Goal: Task Accomplishment & Management: Use online tool/utility

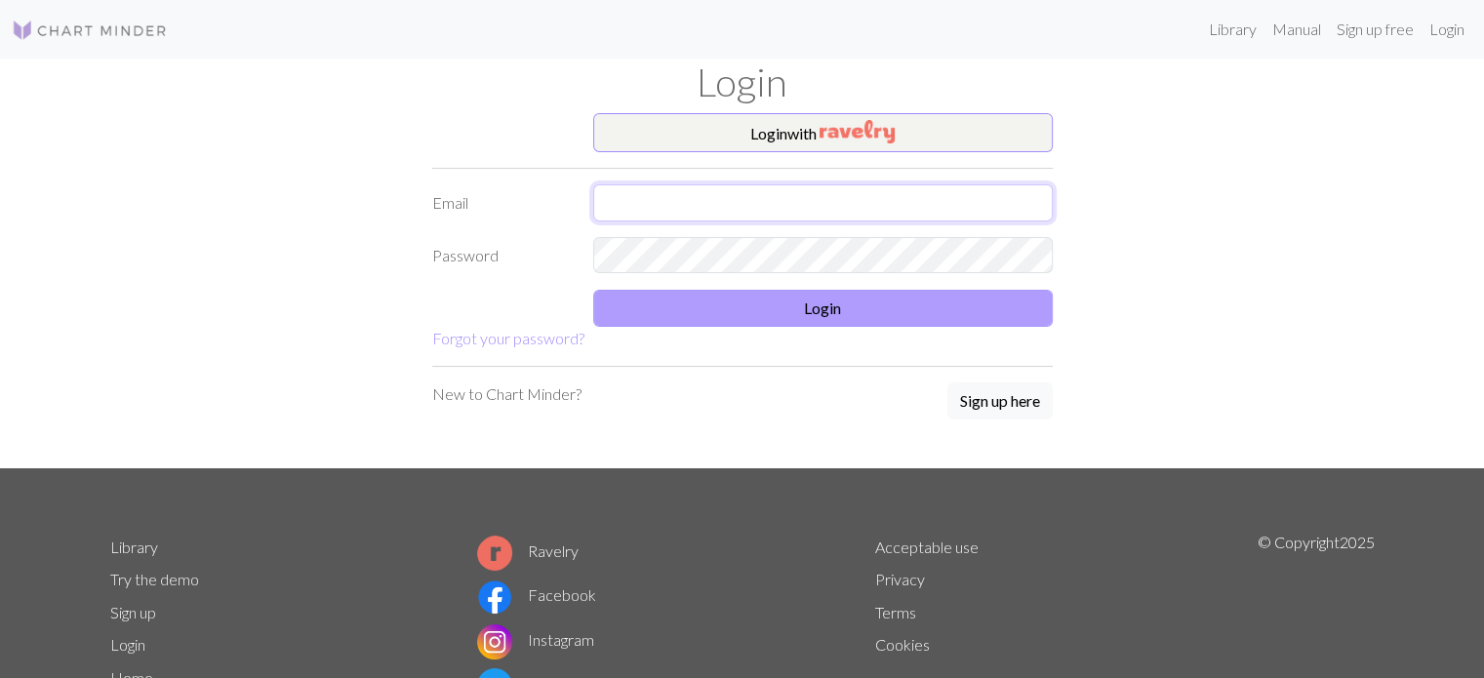
type input "[EMAIL_ADDRESS][DOMAIN_NAME]"
click at [663, 310] on button "Login" at bounding box center [823, 308] width 460 height 37
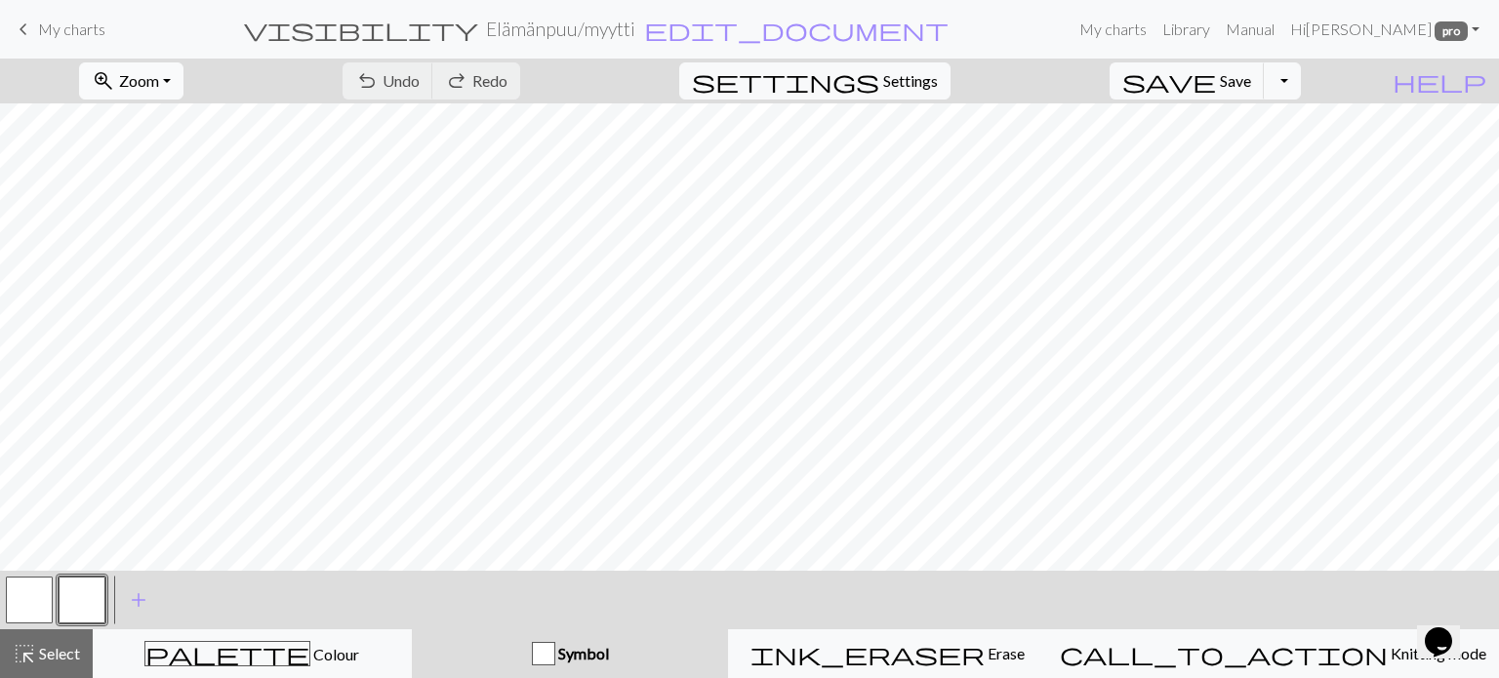
click at [159, 78] on span "Zoom" at bounding box center [139, 80] width 40 height 19
click at [207, 231] on button "50%" at bounding box center [158, 234] width 154 height 31
click at [159, 69] on button "zoom_in Zoom Zoom" at bounding box center [131, 80] width 104 height 37
click at [165, 185] on button "Fit height" at bounding box center [158, 186] width 154 height 31
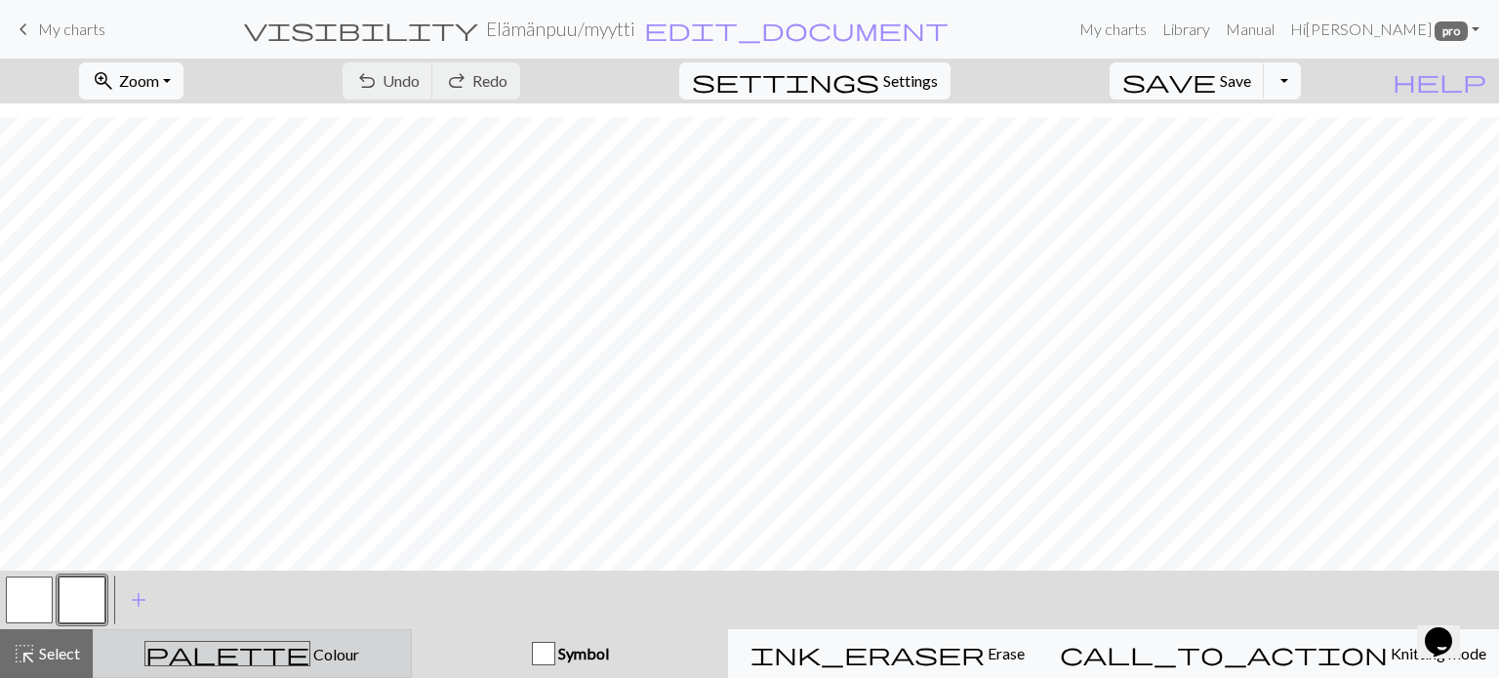
click at [310, 656] on span "Colour" at bounding box center [334, 654] width 49 height 19
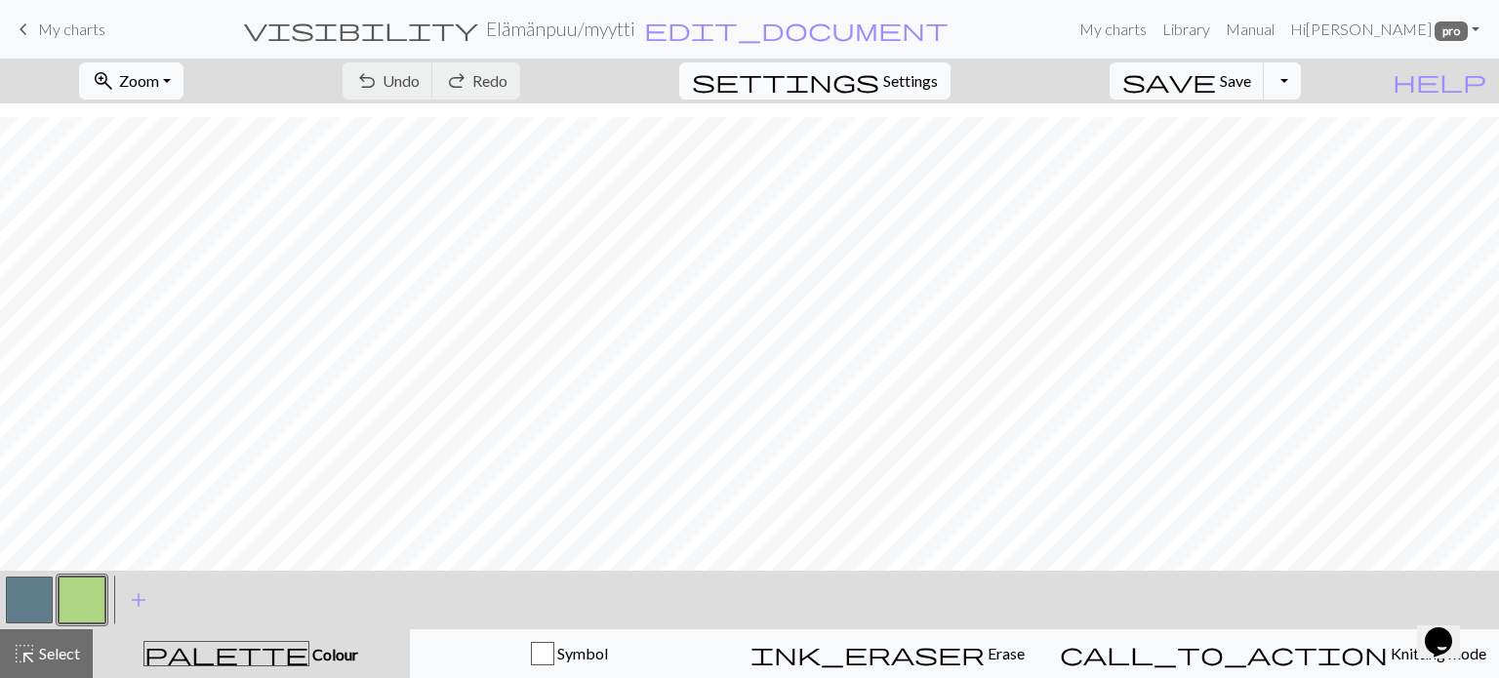
click at [937, 81] on span "Settings" at bounding box center [910, 80] width 55 height 23
select select "aran"
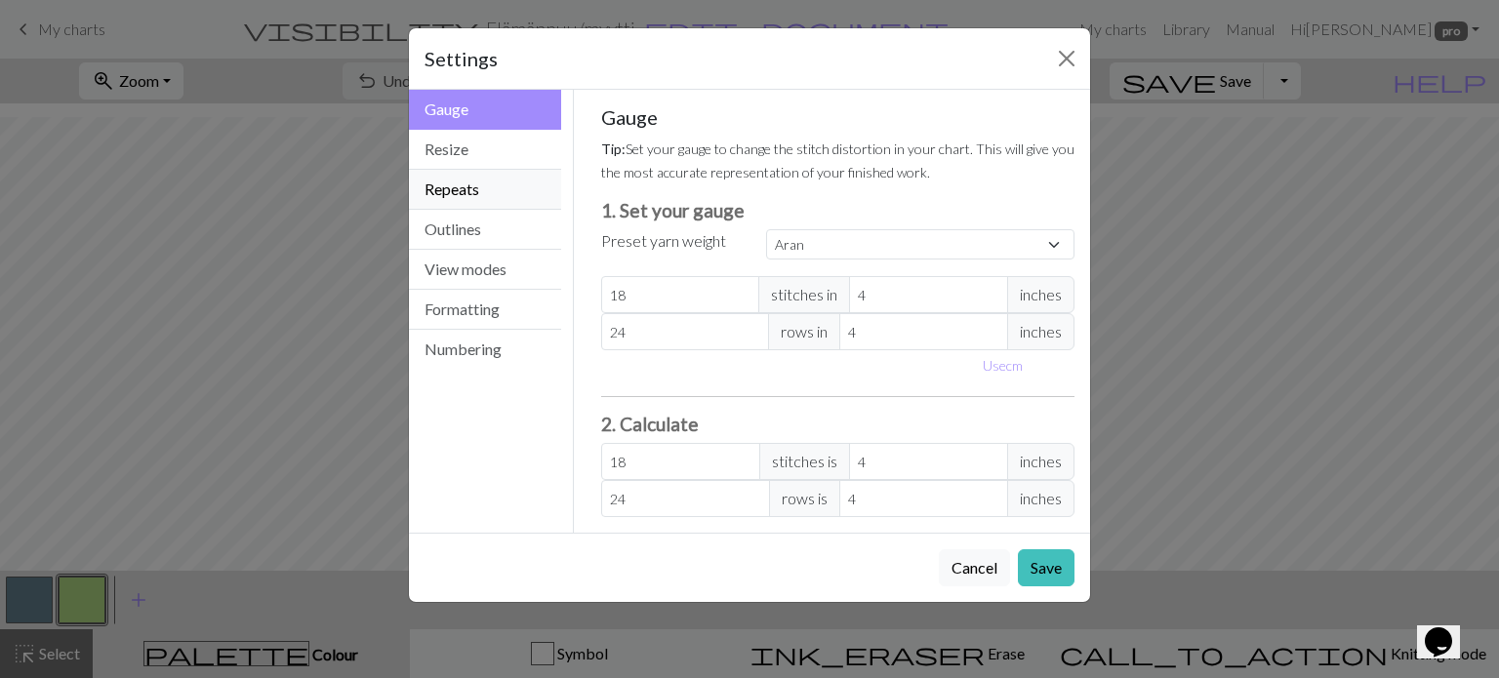
click at [480, 191] on button "Repeats" at bounding box center [485, 190] width 152 height 40
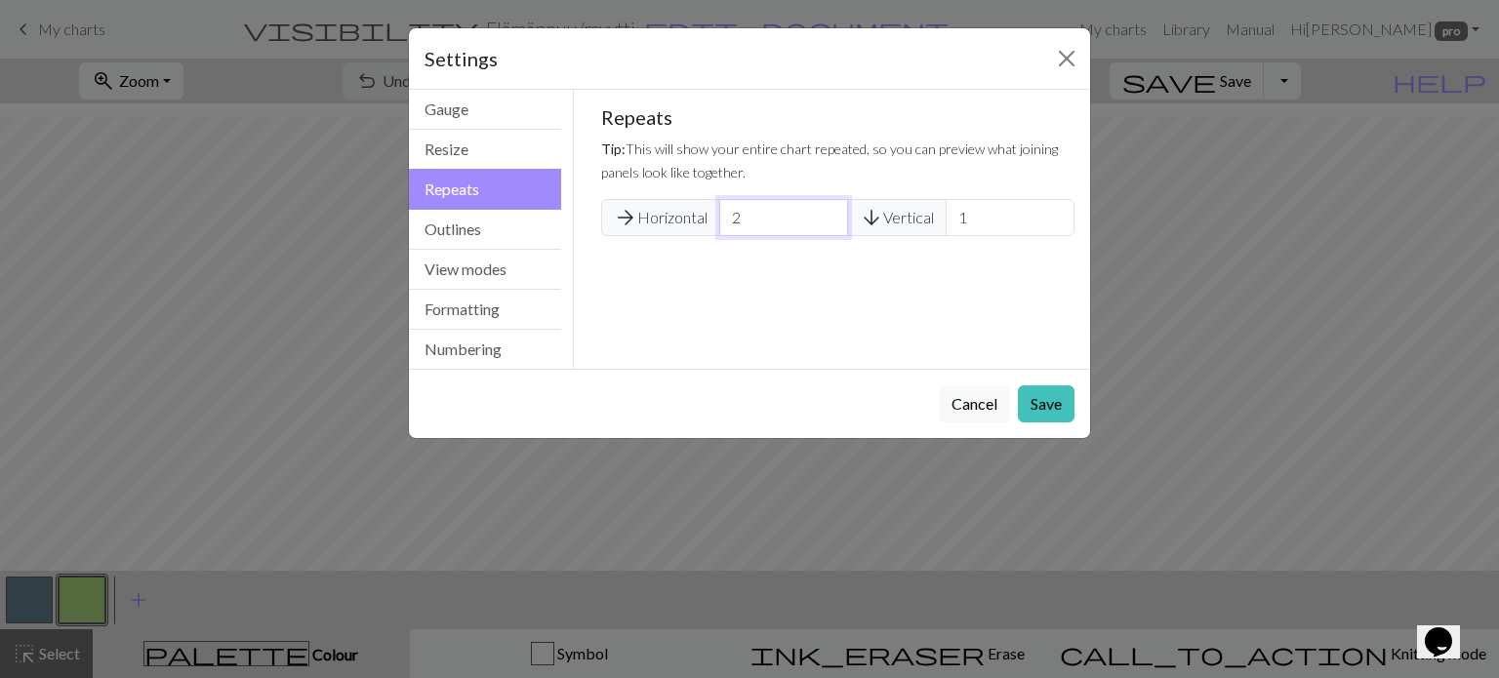
click at [827, 213] on input "2" at bounding box center [783, 217] width 129 height 37
type input "3"
click at [827, 213] on input "3" at bounding box center [783, 217] width 129 height 37
click at [1040, 397] on button "Save" at bounding box center [1046, 403] width 57 height 37
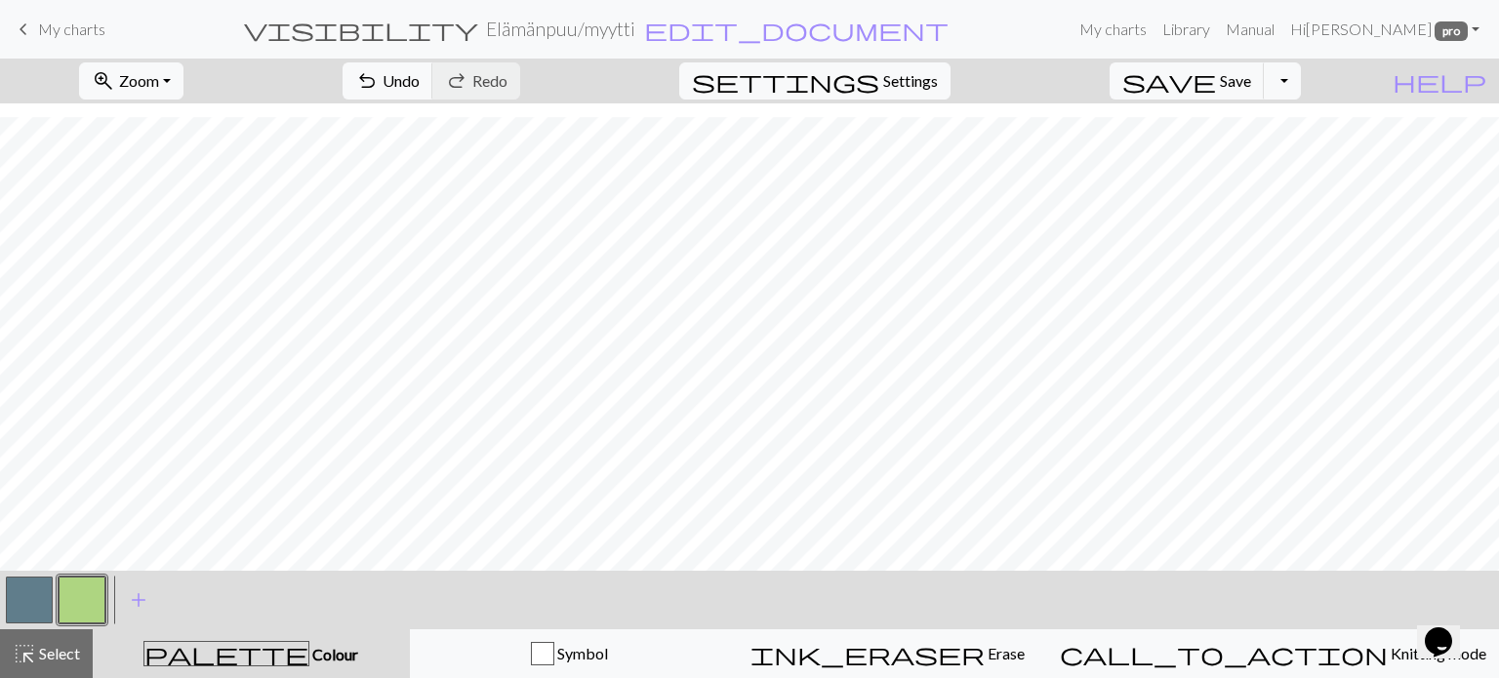
click at [70, 600] on button "button" at bounding box center [82, 600] width 47 height 47
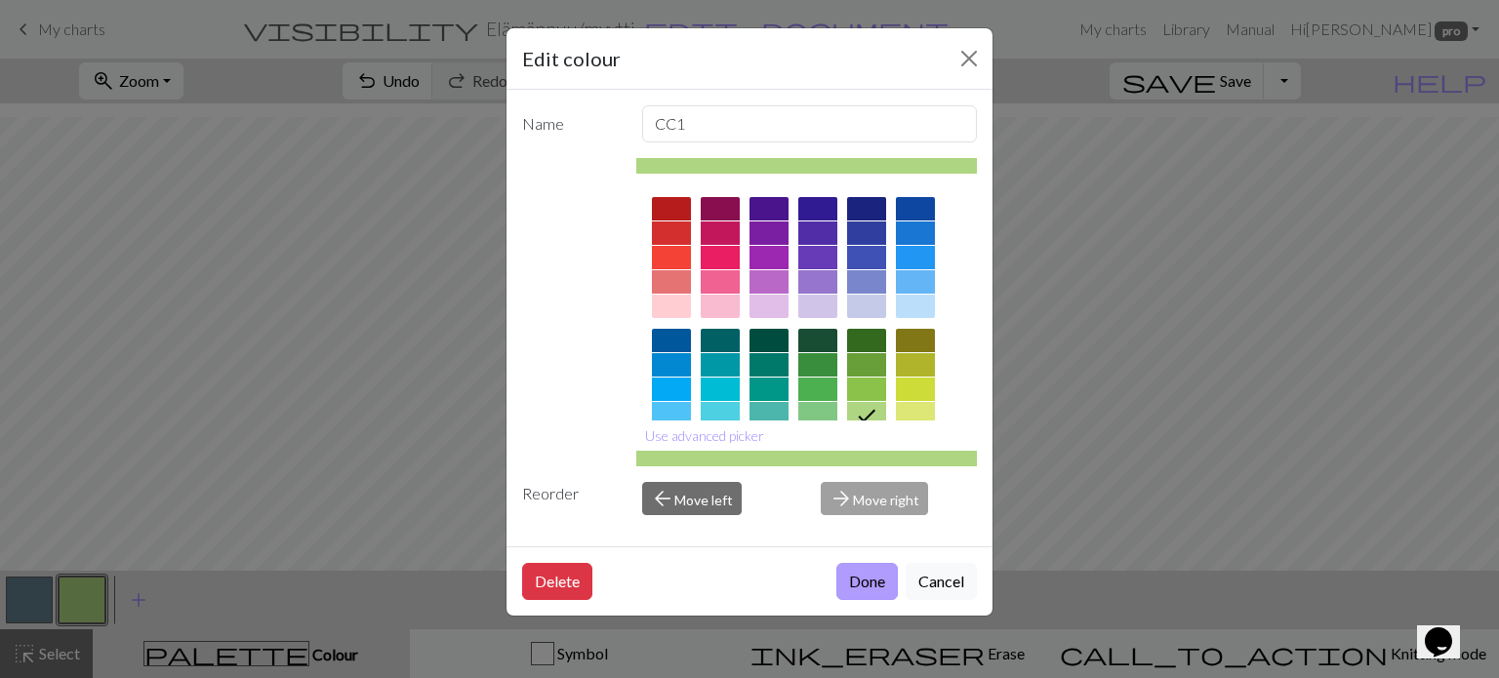
click at [874, 583] on button "Done" at bounding box center [866, 581] width 61 height 37
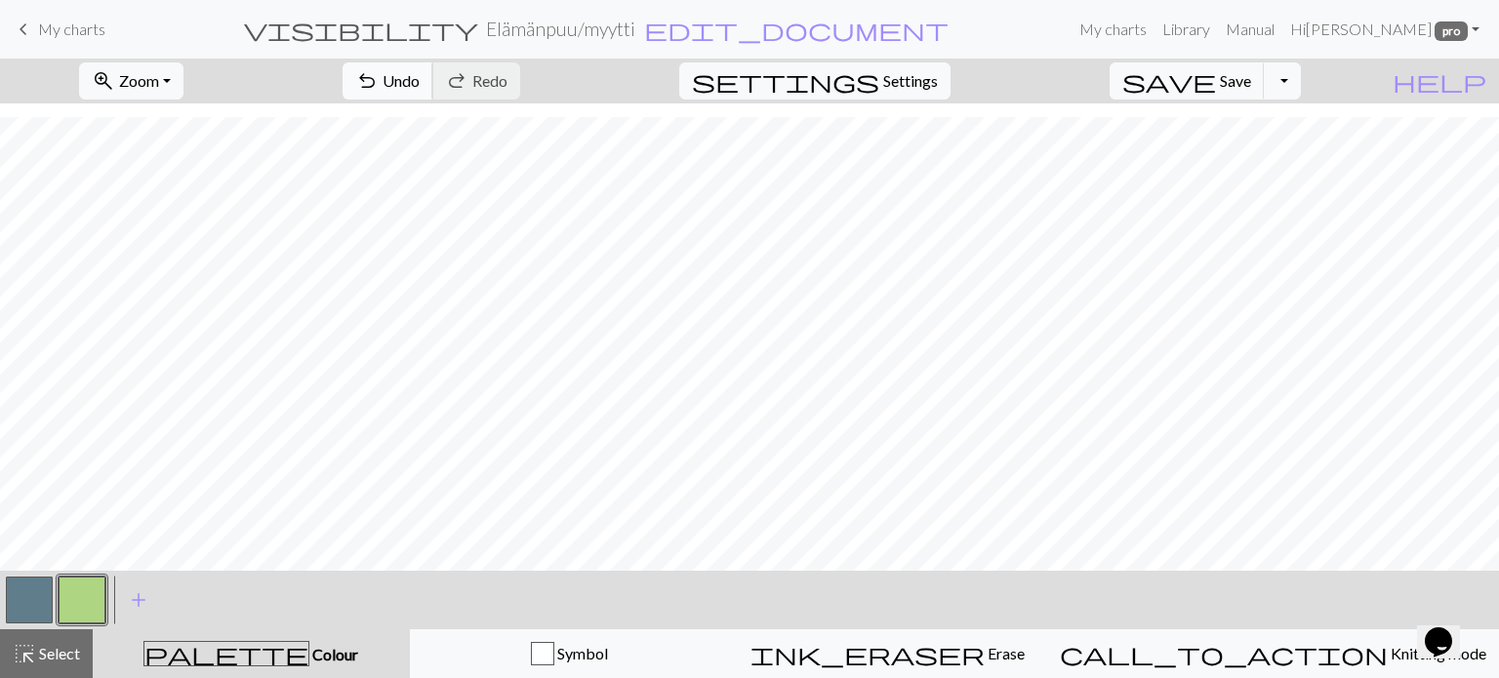
click at [379, 74] on span "undo" at bounding box center [366, 80] width 23 height 27
click at [379, 69] on span "undo" at bounding box center [366, 80] width 23 height 27
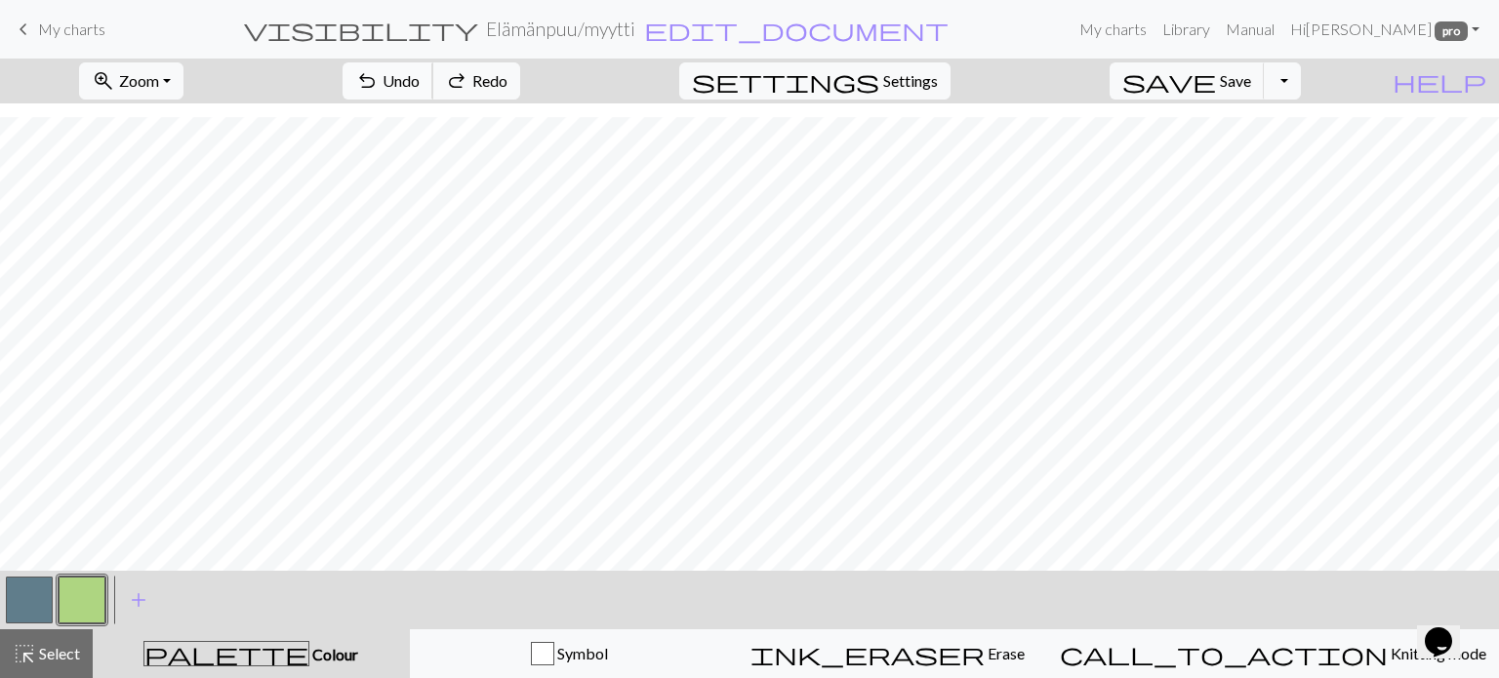
click at [379, 69] on span "undo" at bounding box center [366, 80] width 23 height 27
click at [1251, 85] on span "Save" at bounding box center [1235, 80] width 31 height 19
click at [1251, 82] on span "Save" at bounding box center [1235, 80] width 31 height 19
click at [911, 78] on span "Settings" at bounding box center [910, 80] width 55 height 23
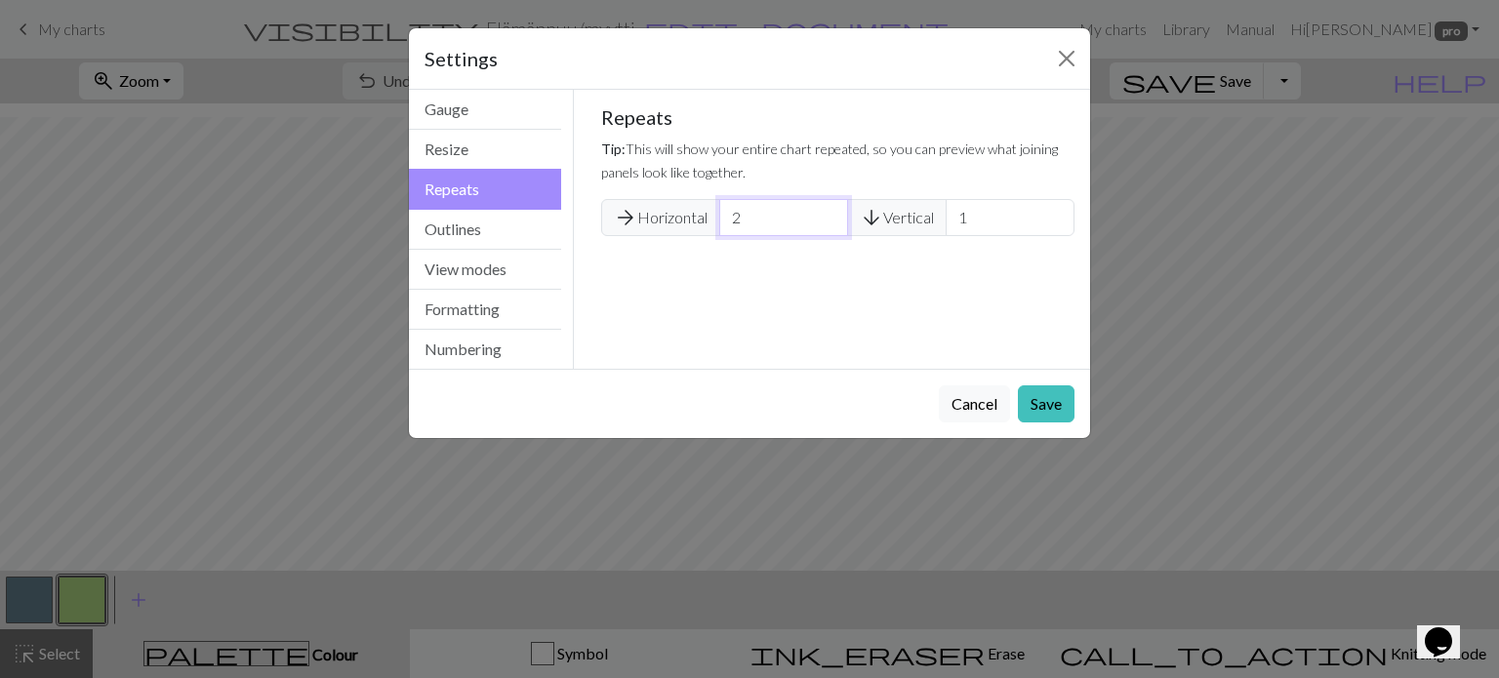
click at [830, 228] on input "2" at bounding box center [783, 217] width 129 height 37
type input "1"
click at [830, 228] on input "1" at bounding box center [783, 217] width 129 height 37
click at [1052, 403] on button "Save" at bounding box center [1046, 403] width 57 height 37
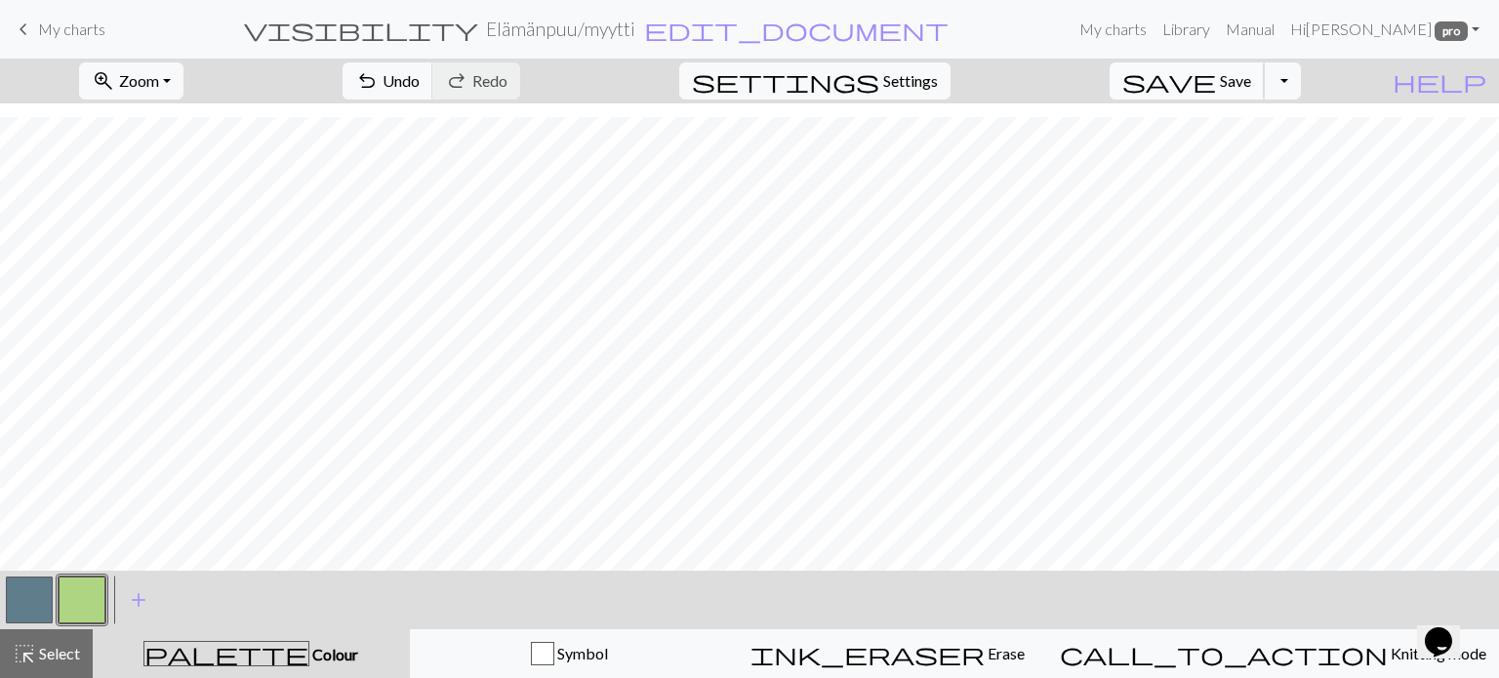
click at [1262, 68] on button "save Save Save" at bounding box center [1186, 80] width 155 height 37
click at [27, 600] on button "button" at bounding box center [29, 600] width 47 height 47
drag, startPoint x: 59, startPoint y: 601, endPoint x: 205, endPoint y: 588, distance: 146.9
click at [70, 595] on button "button" at bounding box center [82, 600] width 47 height 47
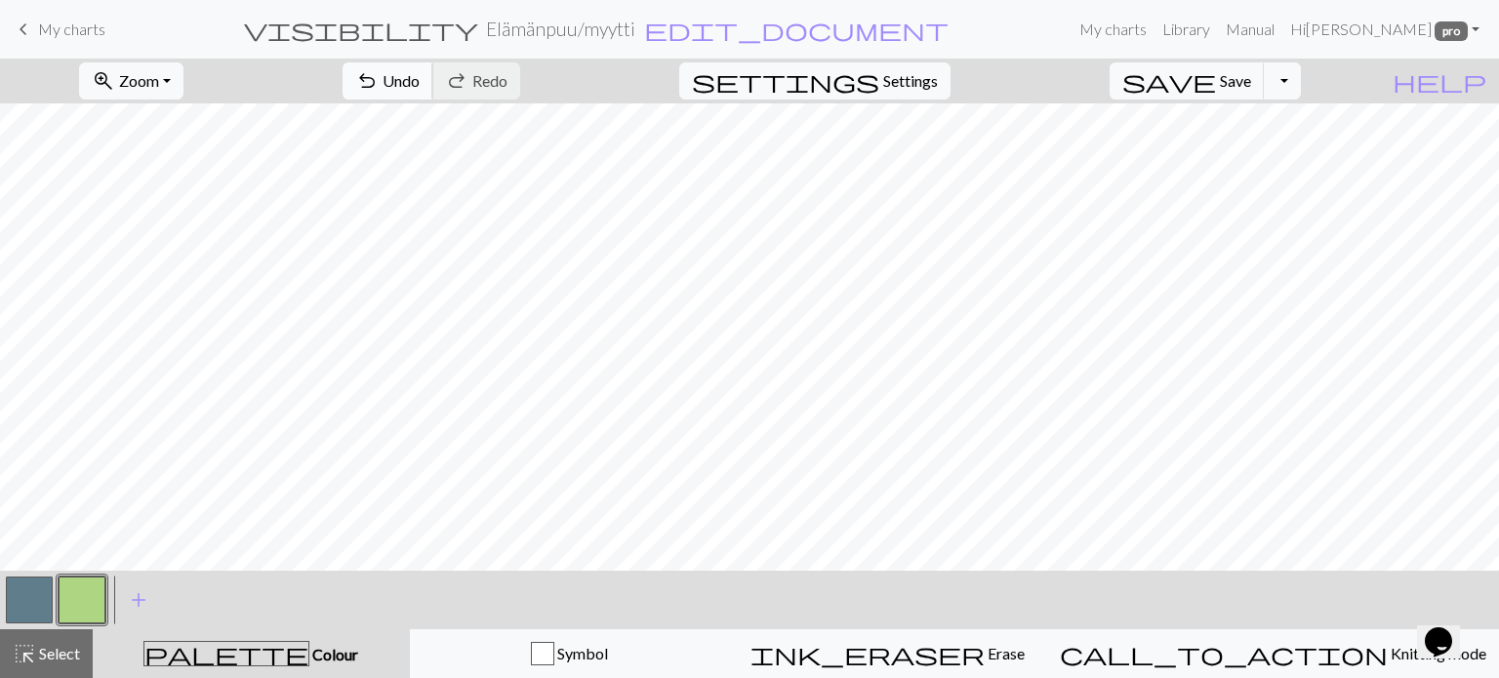
click at [420, 80] on span "Undo" at bounding box center [400, 80] width 37 height 19
click at [1251, 85] on span "Save" at bounding box center [1235, 80] width 31 height 19
drag, startPoint x: 47, startPoint y: 662, endPoint x: 269, endPoint y: 588, distance: 234.5
click at [48, 662] on span "Select" at bounding box center [58, 653] width 44 height 19
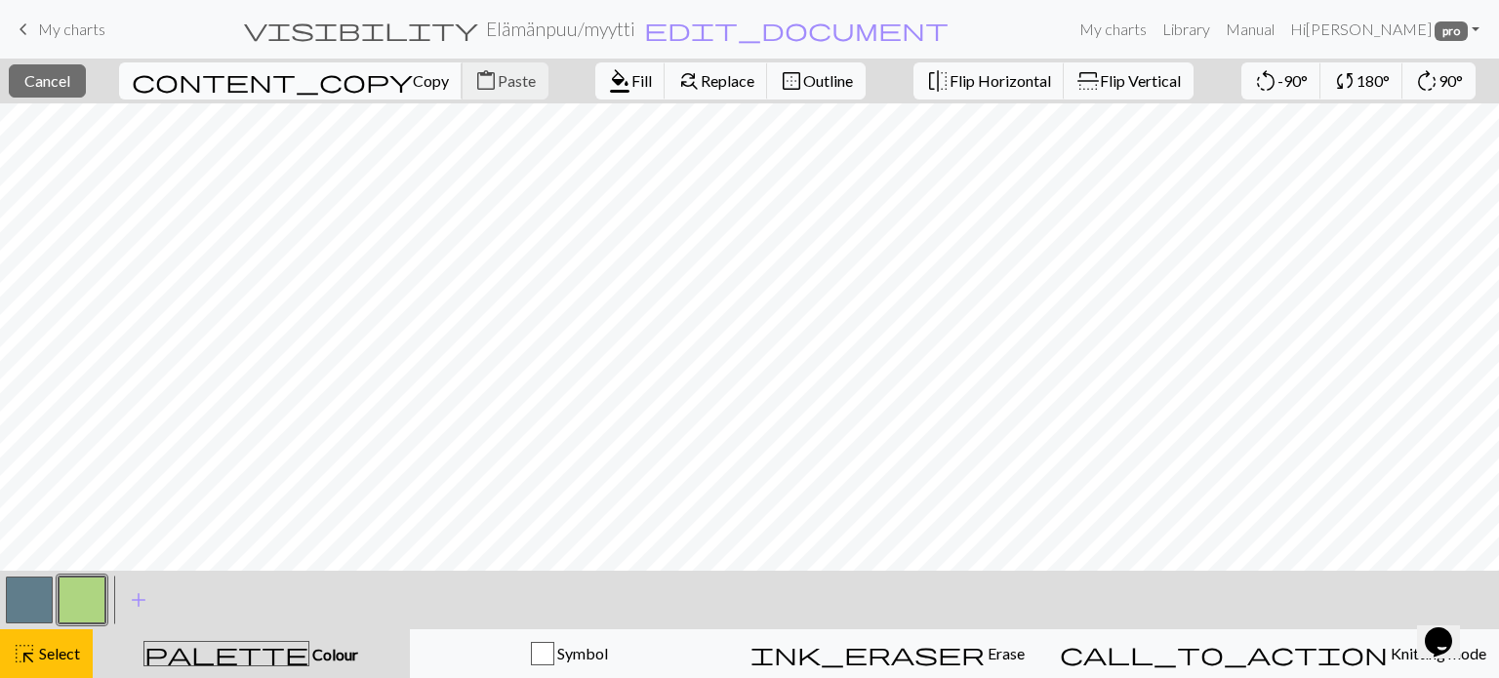
click at [413, 74] on span "Copy" at bounding box center [431, 80] width 36 height 19
click at [498, 77] on span "Paste" at bounding box center [517, 80] width 38 height 19
click at [38, 658] on span "Select" at bounding box center [58, 653] width 44 height 19
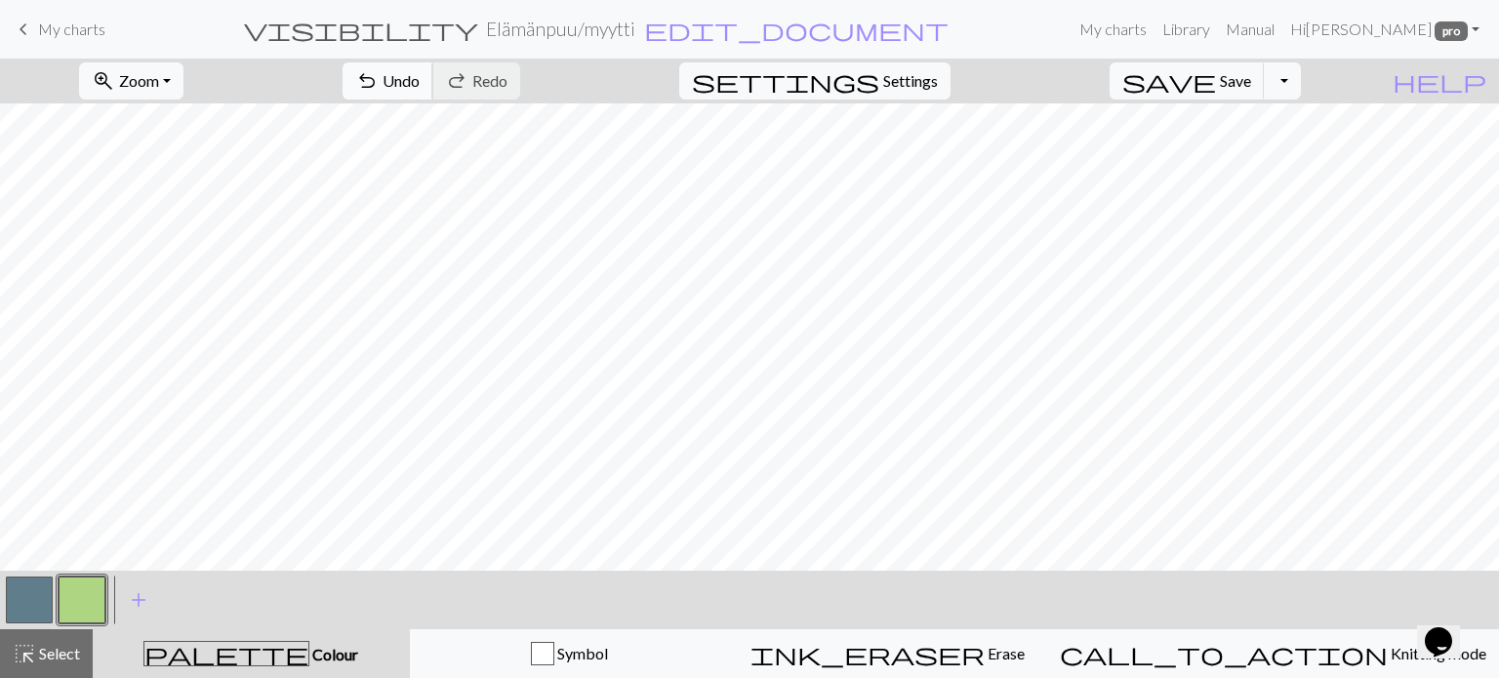
click at [420, 73] on span "Undo" at bounding box center [400, 80] width 37 height 19
drag, startPoint x: 980, startPoint y: 652, endPoint x: 952, endPoint y: 615, distance: 46.1
click at [984, 652] on span "Erase" at bounding box center [1004, 653] width 40 height 19
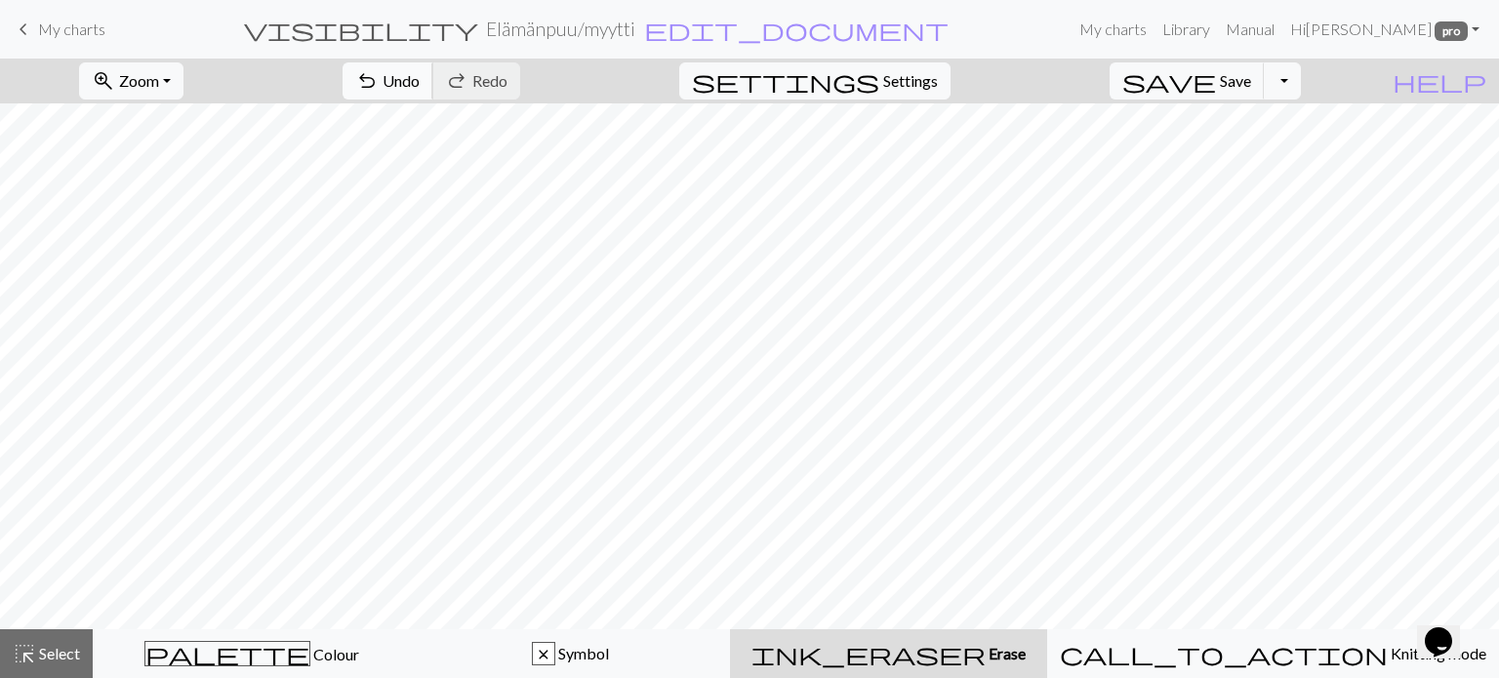
click at [420, 85] on span "Undo" at bounding box center [400, 80] width 37 height 19
click at [985, 655] on span "Erase" at bounding box center [1005, 653] width 40 height 19
click at [1249, 82] on button "save Save Save" at bounding box center [1186, 80] width 155 height 37
